Goal: Information Seeking & Learning: Learn about a topic

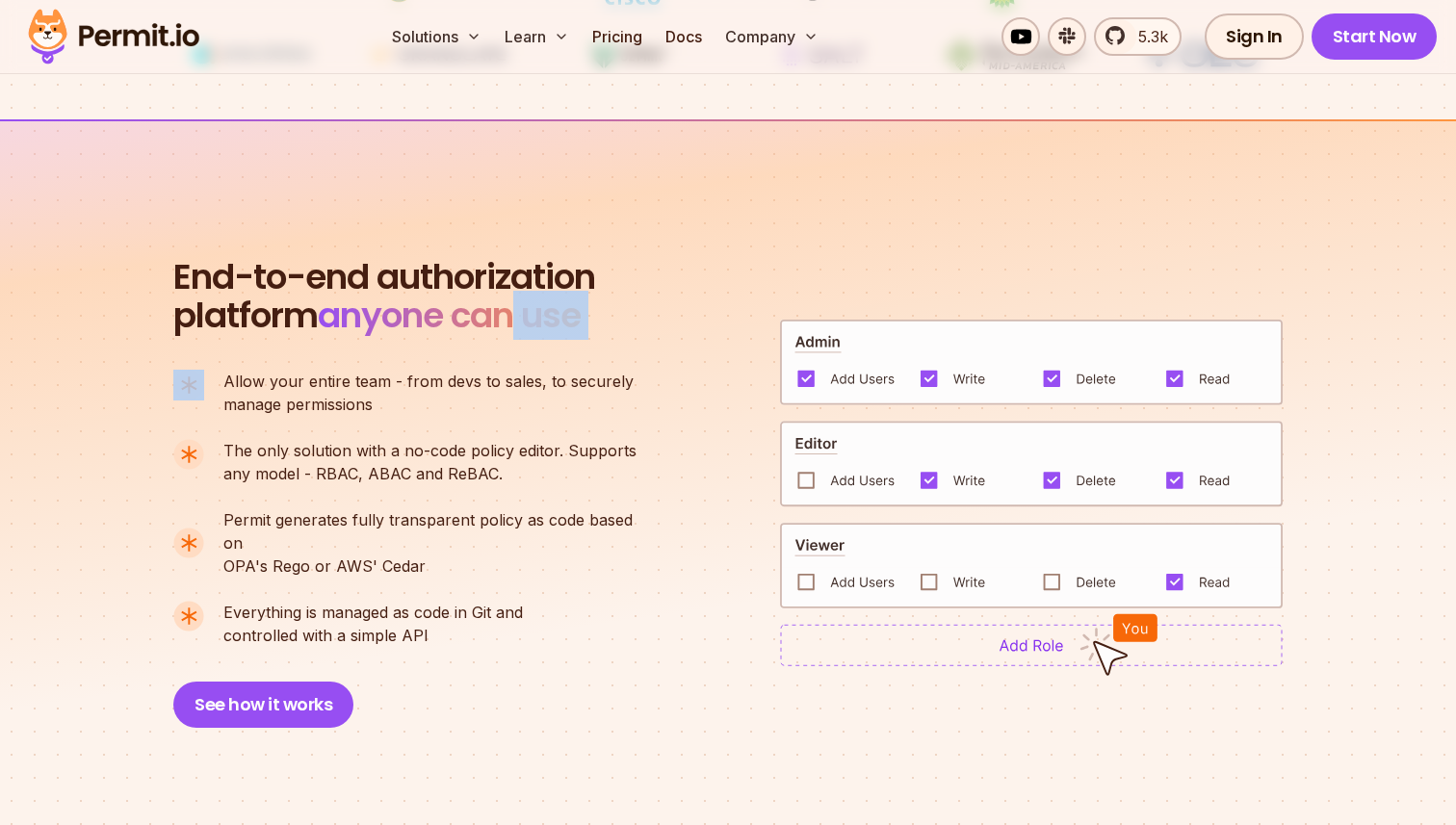
drag, startPoint x: 687, startPoint y: 346, endPoint x: 528, endPoint y: 331, distance: 159.7
click at [528, 332] on div "End-to-end authorization platform anyone can use A no-code authorization platfo…" at bounding box center [728, 493] width 1109 height 469
click at [528, 331] on span "anyone can use" at bounding box center [449, 315] width 263 height 49
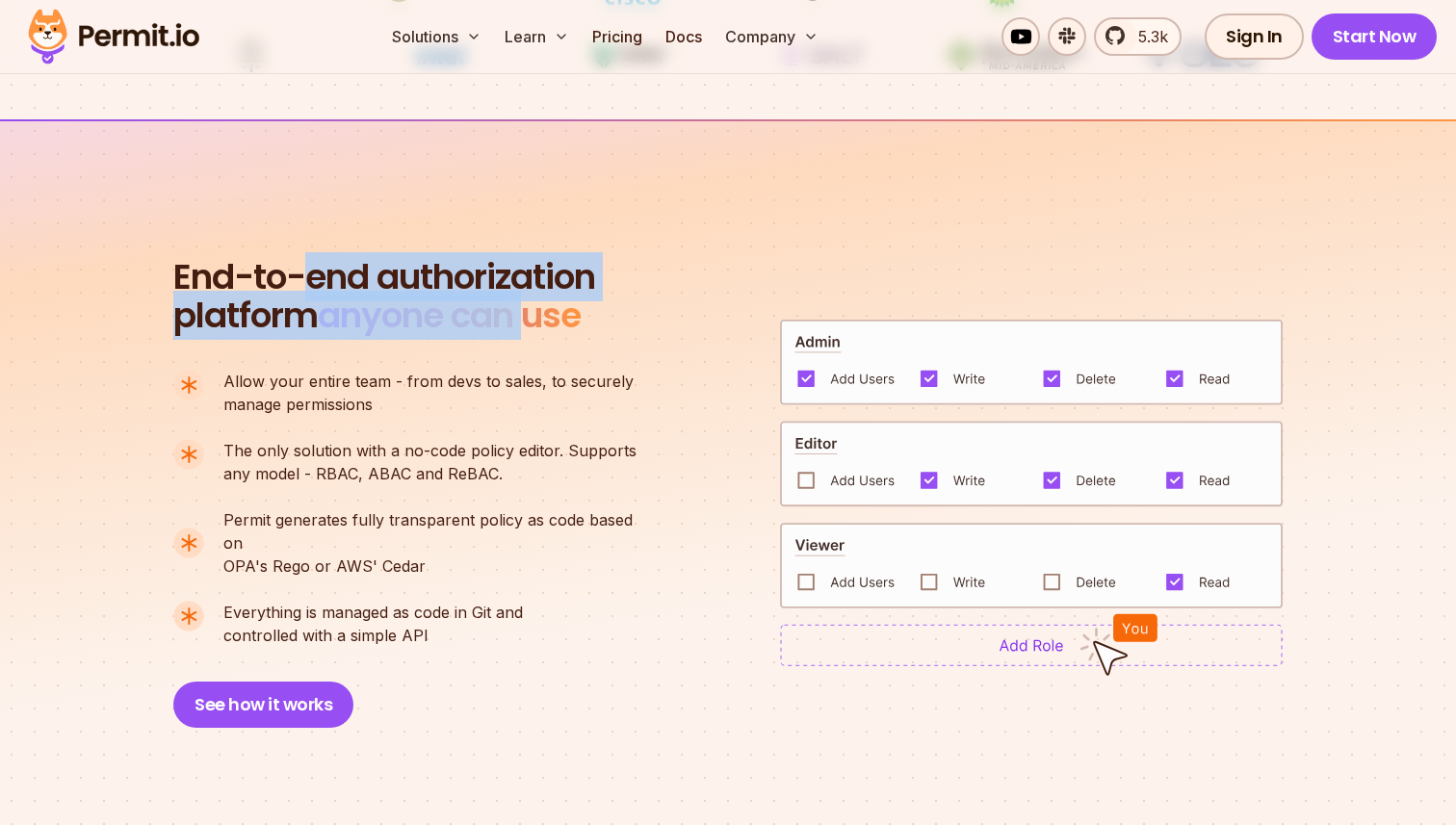
drag, startPoint x: 528, startPoint y: 331, endPoint x: 329, endPoint y: 288, distance: 203.6
click at [329, 288] on h2 "End-to-end authorization platform anyone can use" at bounding box center [384, 296] width 422 height 77
click at [329, 288] on span "End-to-end authorization" at bounding box center [384, 278] width 422 height 39
drag, startPoint x: 329, startPoint y: 288, endPoint x: 337, endPoint y: 304, distance: 17.9
click at [337, 305] on h2 "End-to-end authorization platform anyone can use" at bounding box center [384, 296] width 422 height 77
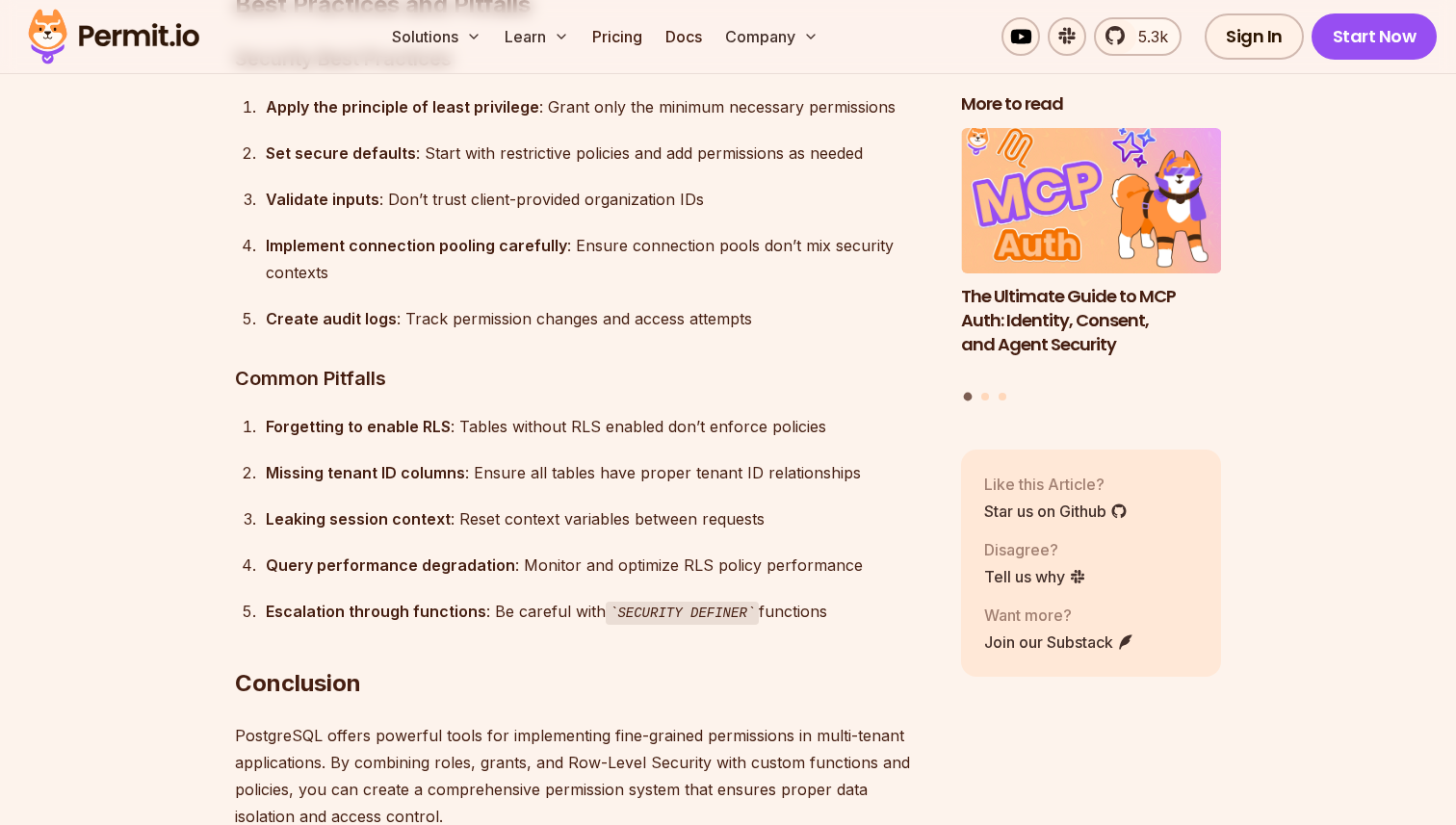
scroll to position [14549, 0]
